Goal: Find specific page/section: Find specific page/section

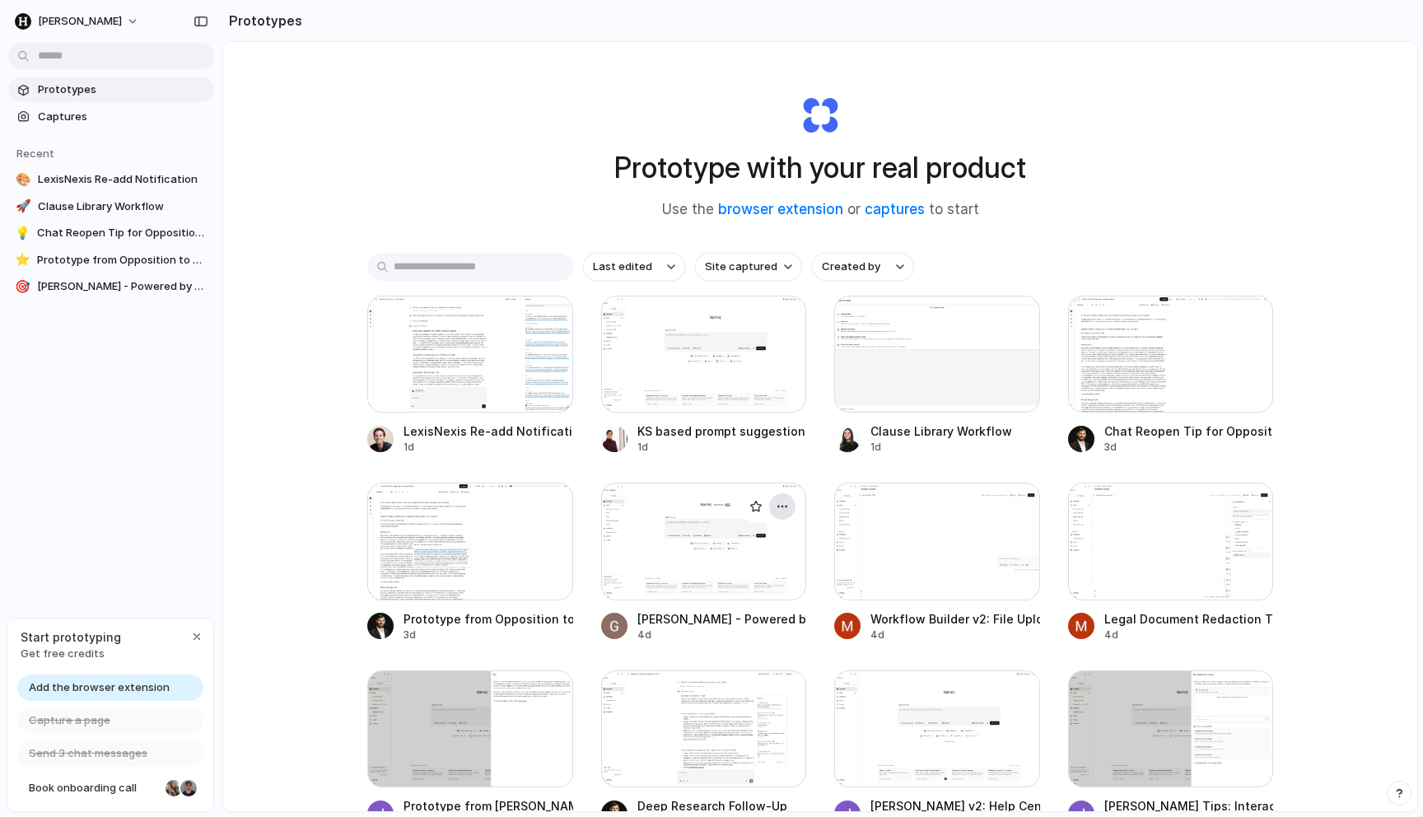
scroll to position [44, 0]
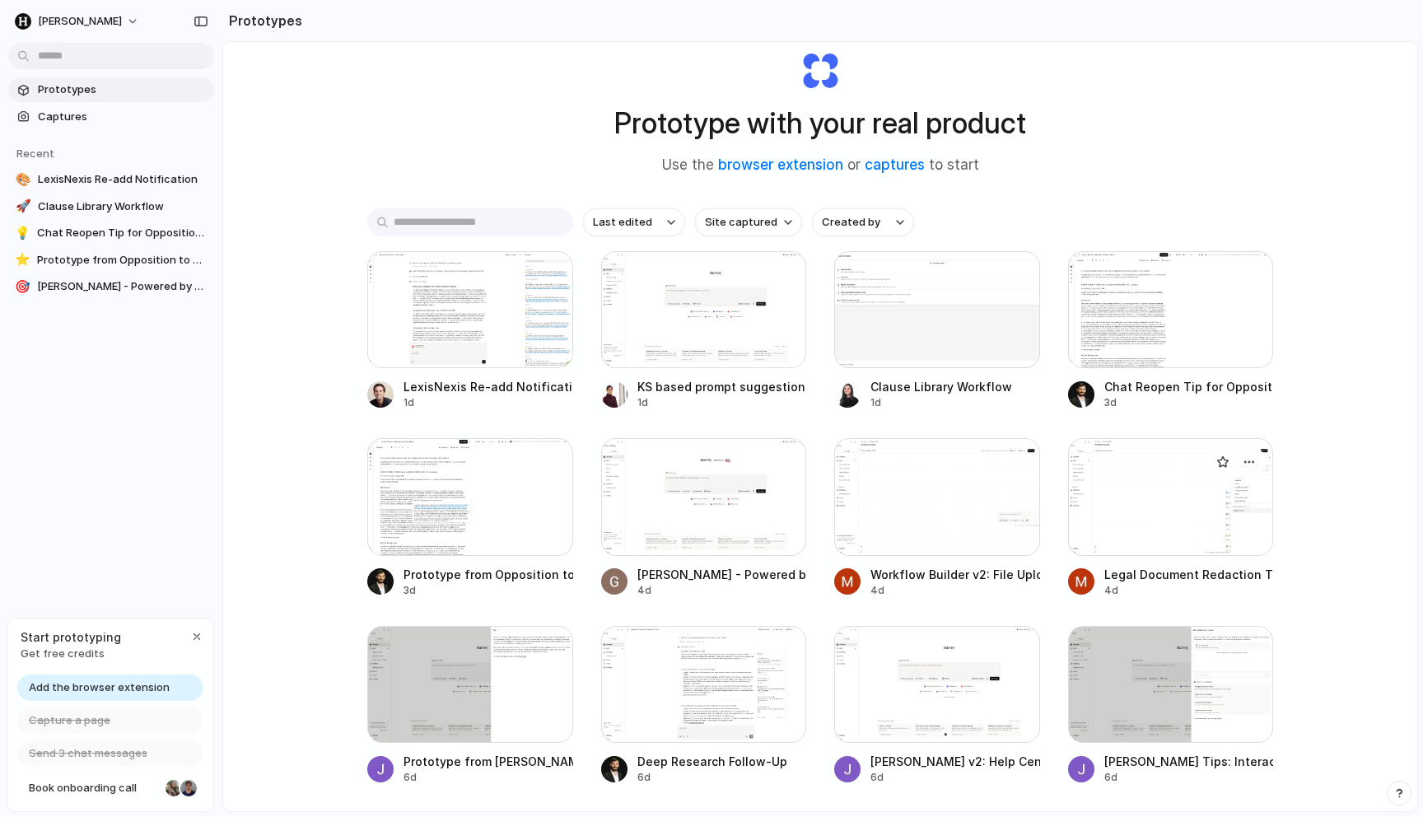
click at [1162, 510] on div at bounding box center [1171, 496] width 206 height 117
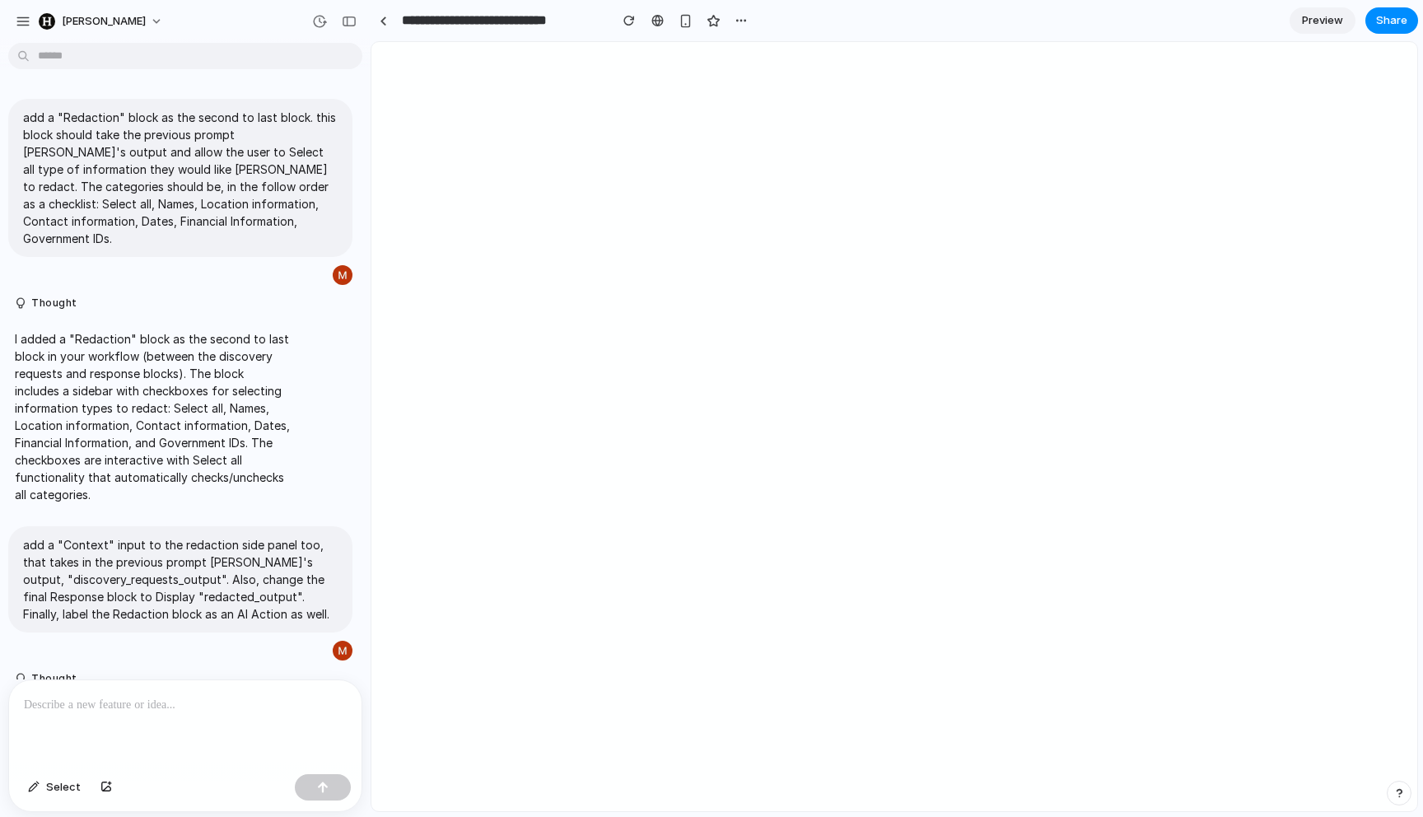
scroll to position [367, 0]
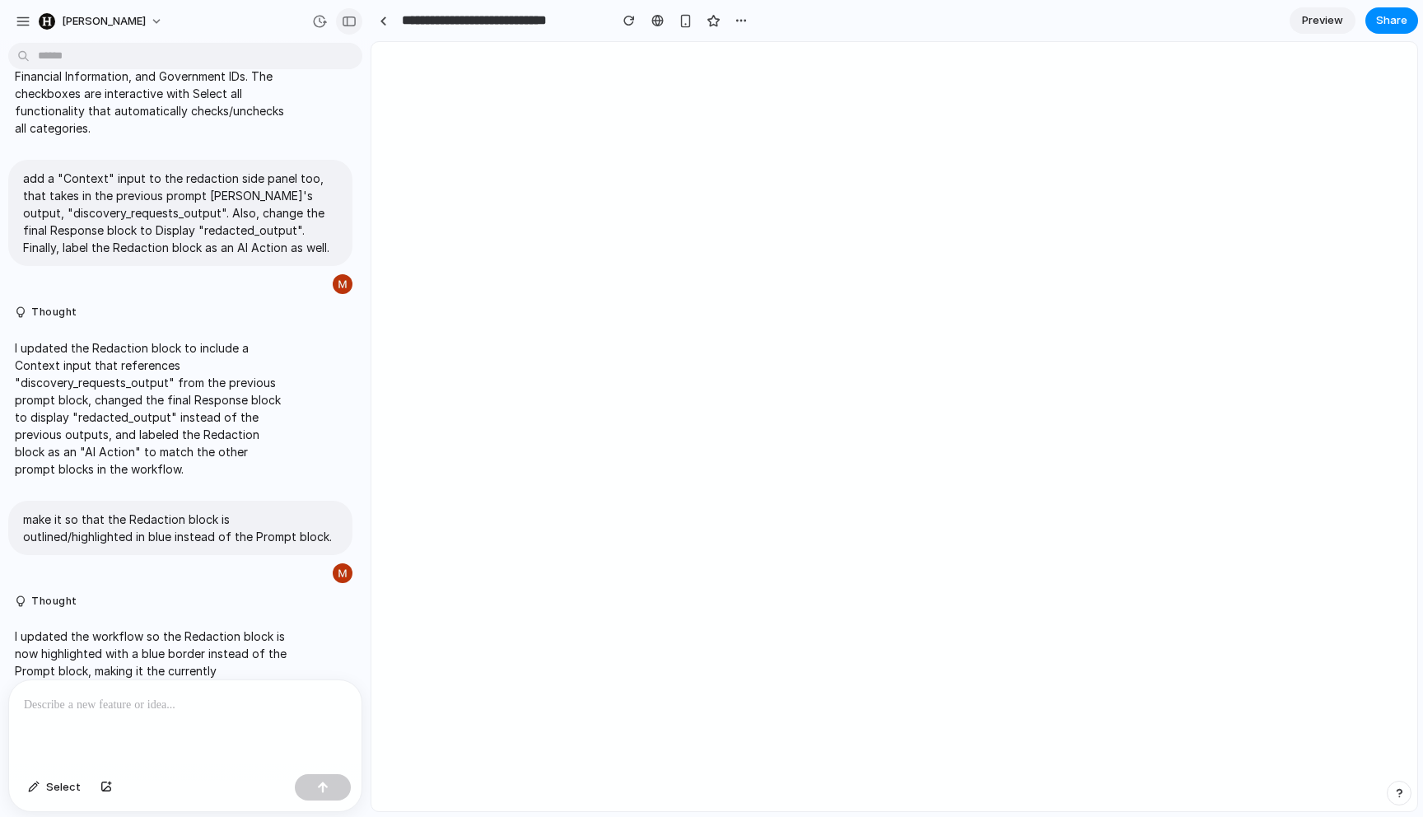
click at [350, 25] on div "button" at bounding box center [349, 22] width 15 height 12
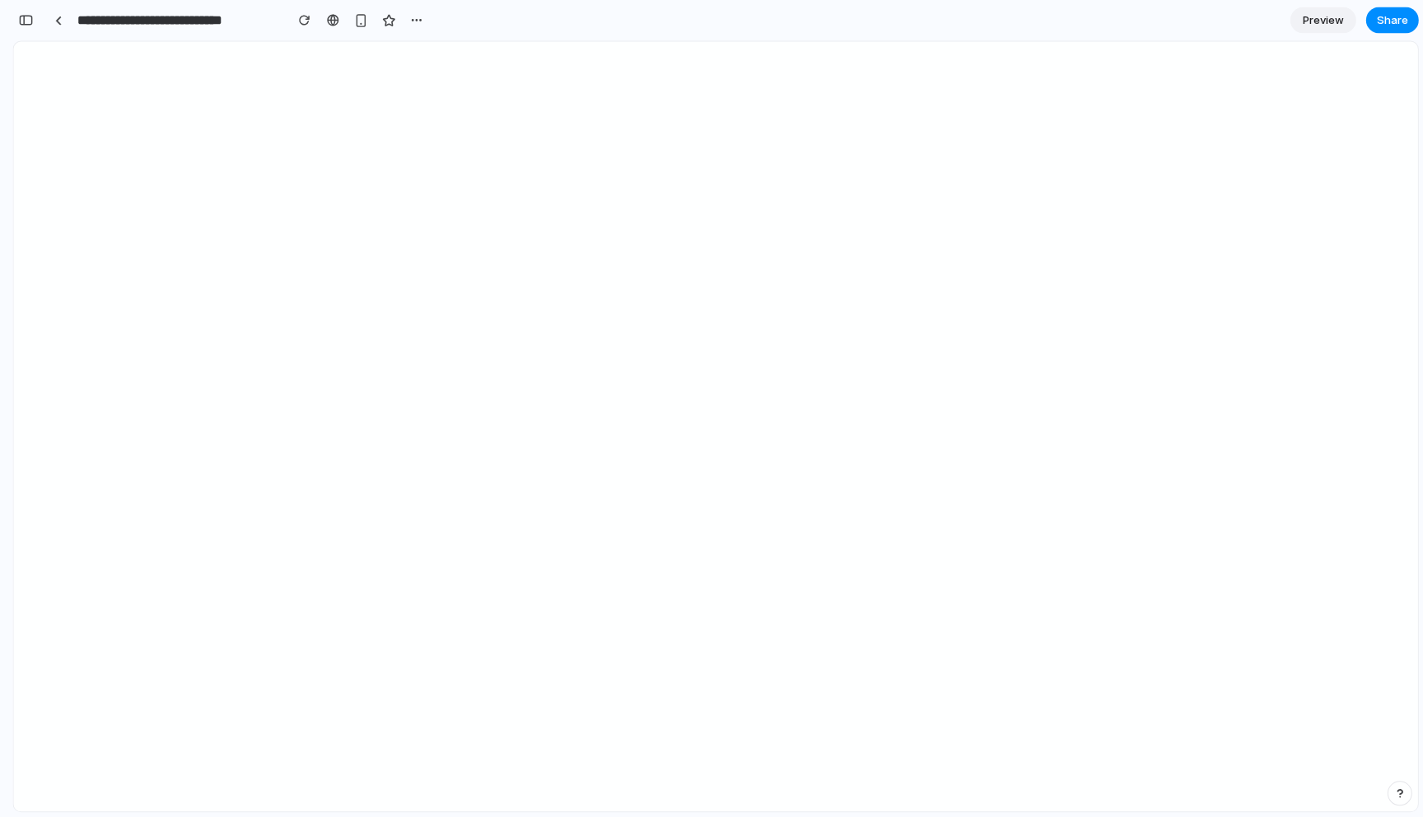
scroll to position [0, 0]
click at [57, 30] on link at bounding box center [58, 20] width 25 height 25
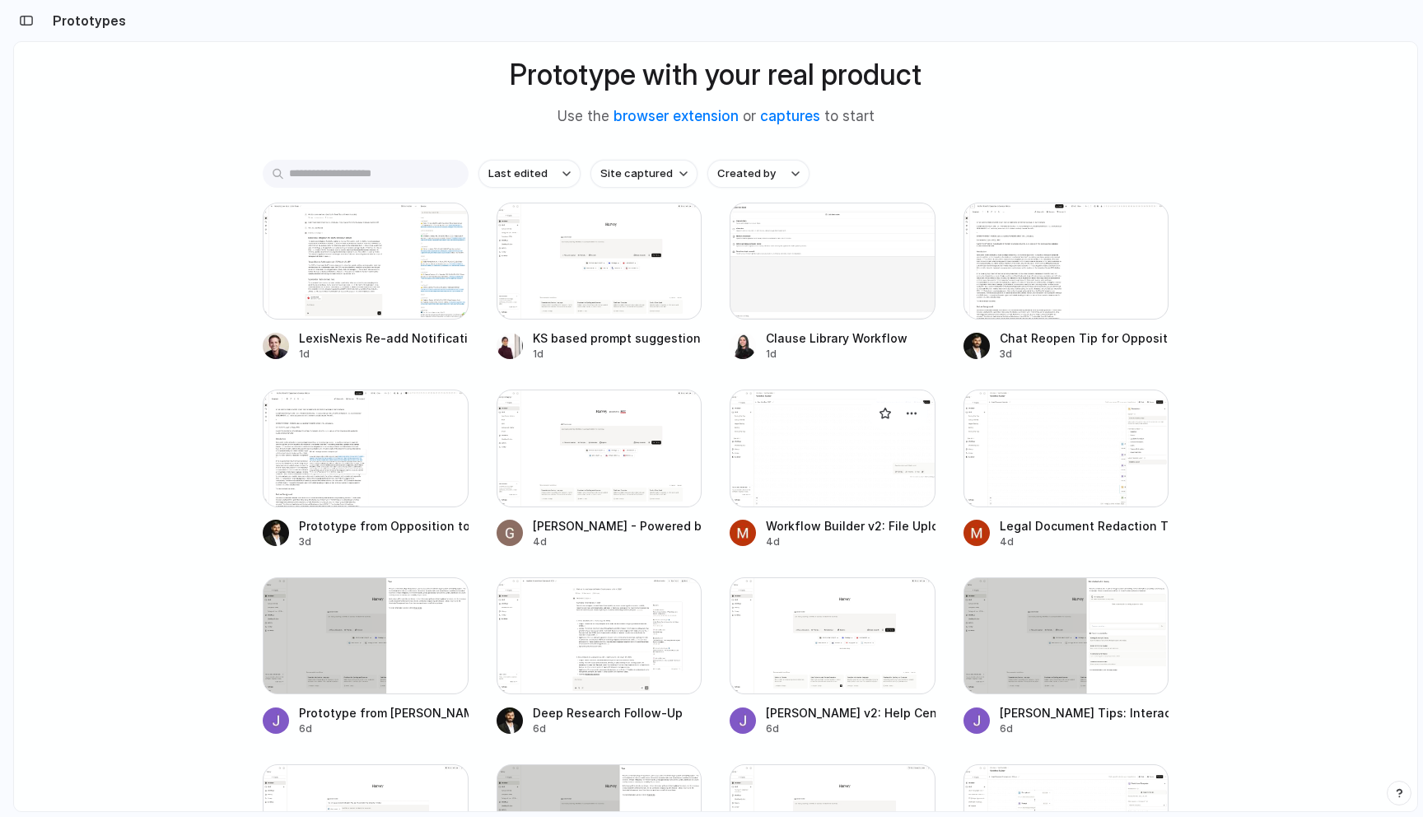
scroll to position [93, 0]
click at [1012, 481] on div at bounding box center [1067, 448] width 206 height 117
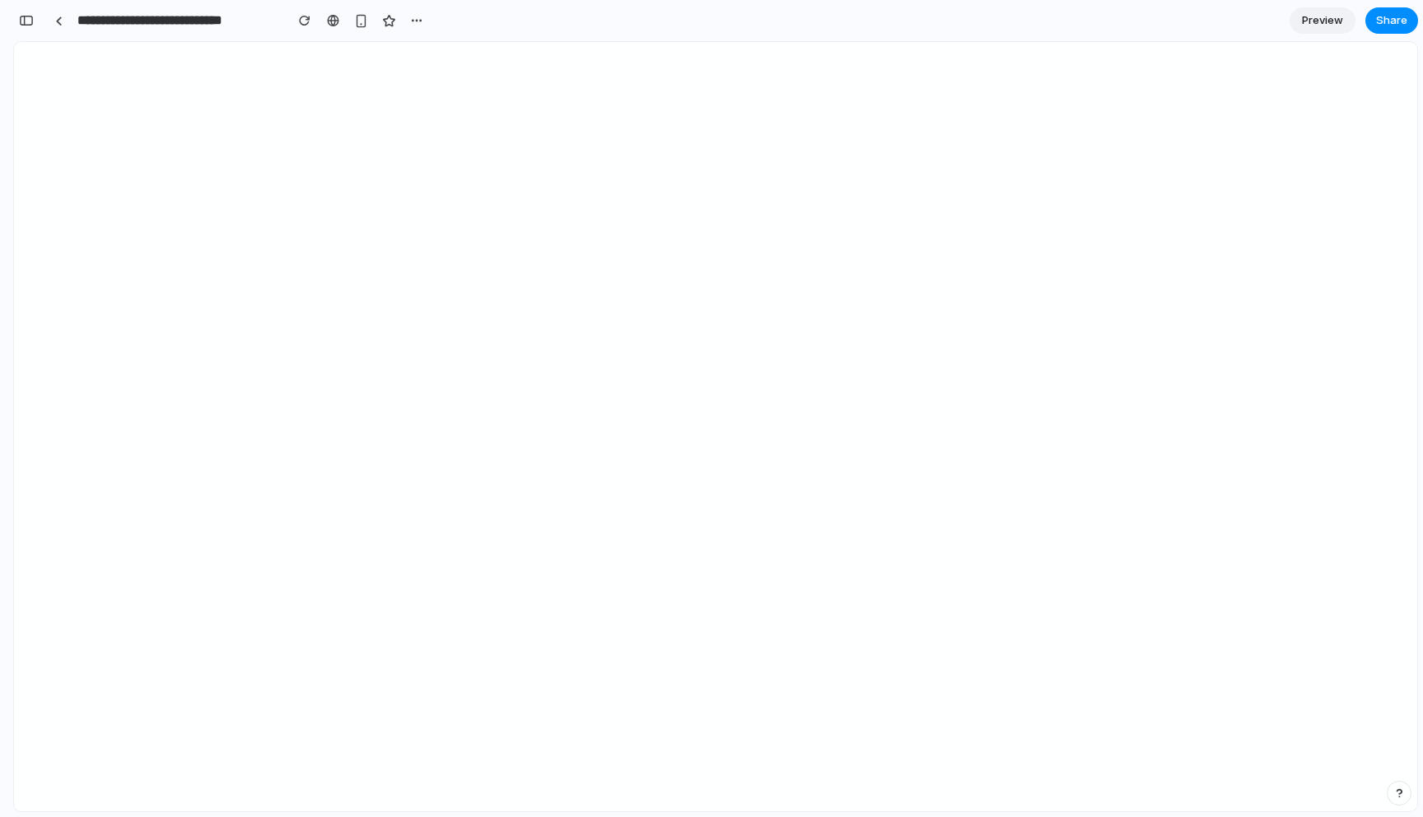
scroll to position [1232, 0]
click at [1307, 17] on span "Preview" at bounding box center [1322, 20] width 41 height 16
